Goal: Transaction & Acquisition: Purchase product/service

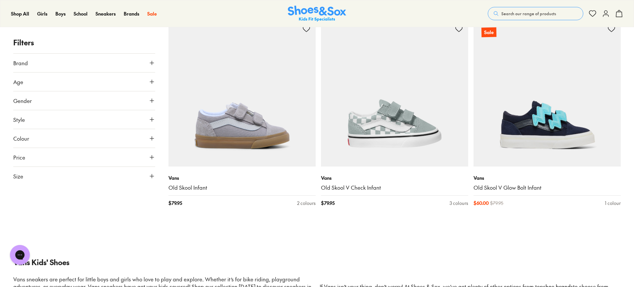
scroll to position [1744, 0]
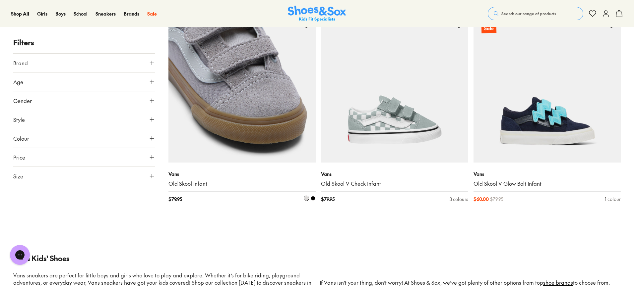
click at [261, 98] on img at bounding box center [241, 89] width 147 height 147
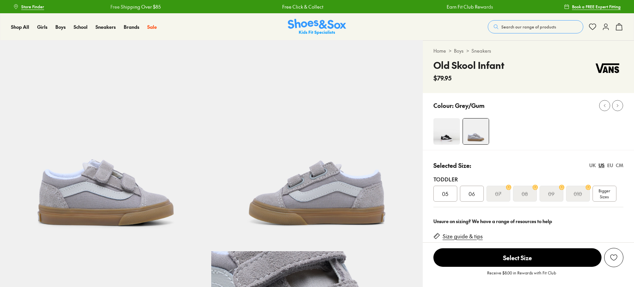
select select "*"
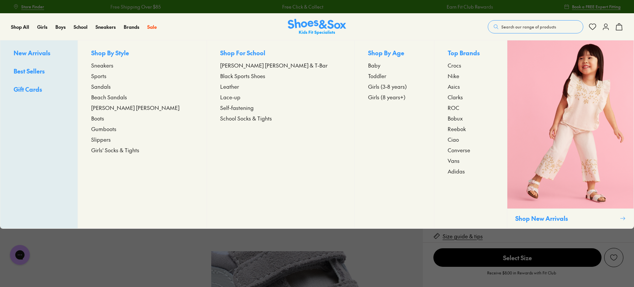
click at [368, 76] on span "Toddler" at bounding box center [377, 76] width 18 height 8
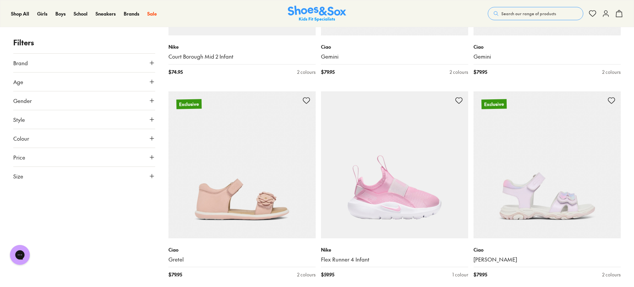
scroll to position [1262, 0]
click at [33, 181] on button "Size" at bounding box center [84, 176] width 142 height 19
click at [119, 196] on button "US" at bounding box center [130, 196] width 46 height 12
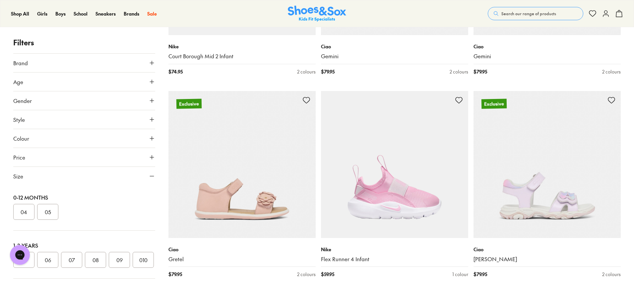
click at [72, 258] on button "07" at bounding box center [71, 260] width 21 height 16
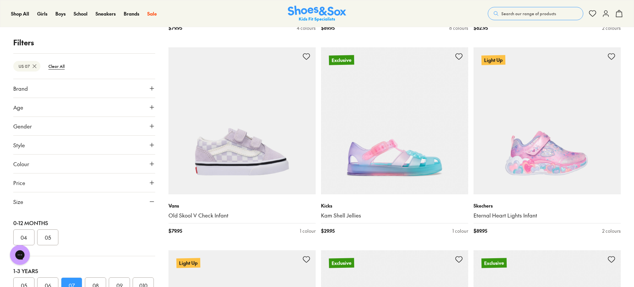
scroll to position [1713, 0]
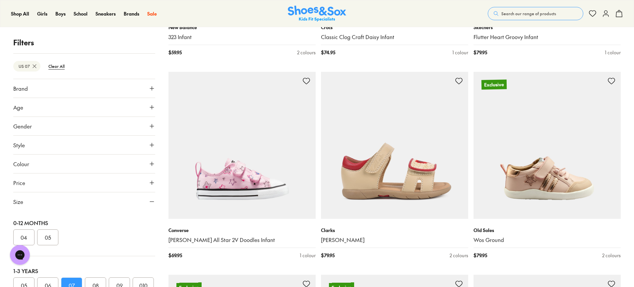
scroll to position [2932, 0]
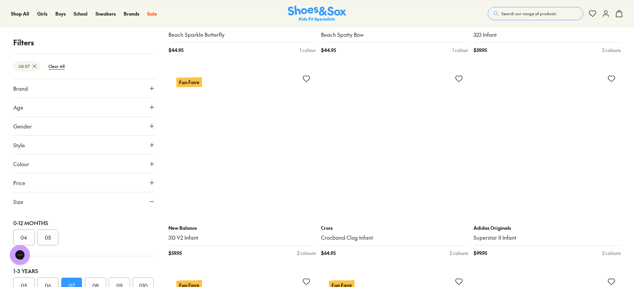
scroll to position [6092, 0]
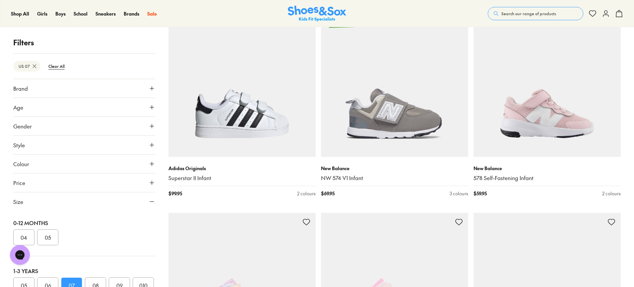
scroll to position [7246, 0]
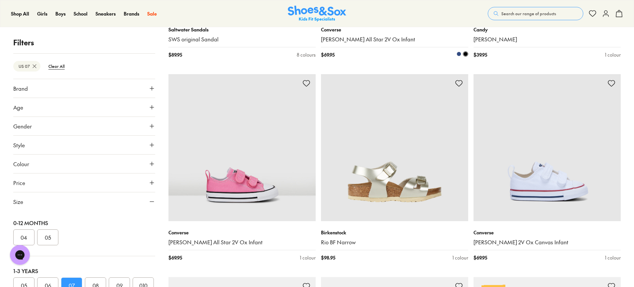
scroll to position [10223, 0]
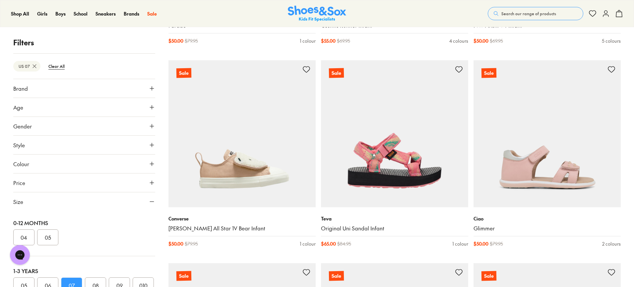
scroll to position [12065, 0]
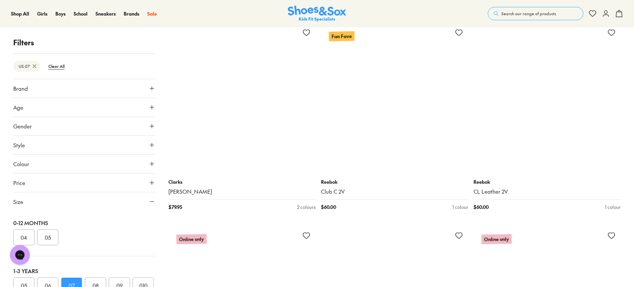
scroll to position [14613, 0]
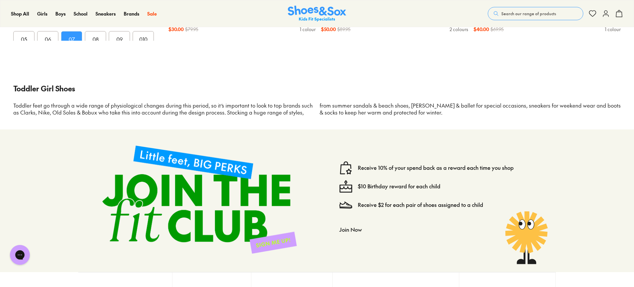
scroll to position [16955, 0]
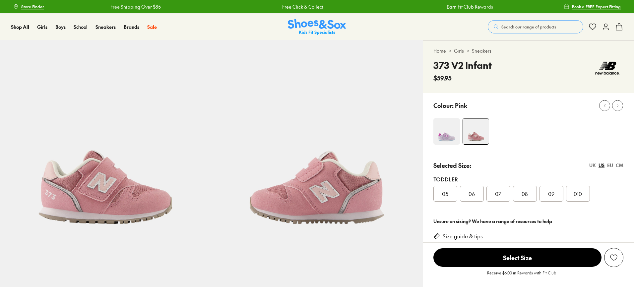
select select "*"
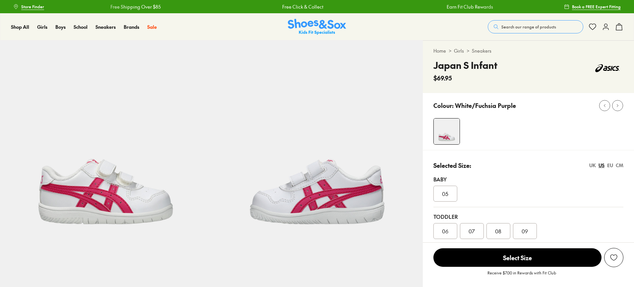
select select "*"
